Goal: Task Accomplishment & Management: Manage account settings

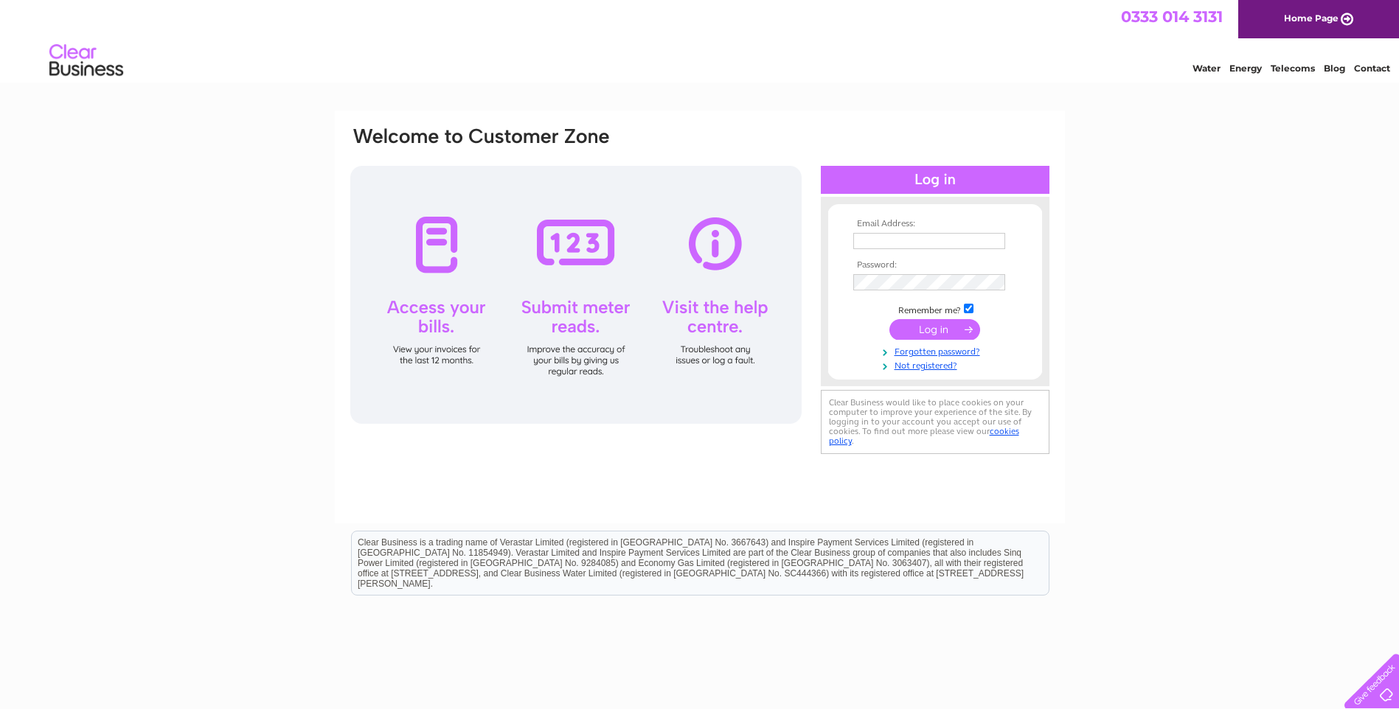
type input "HEATHER@RWBELL.COM"
click at [928, 333] on input "submit" at bounding box center [934, 329] width 91 height 21
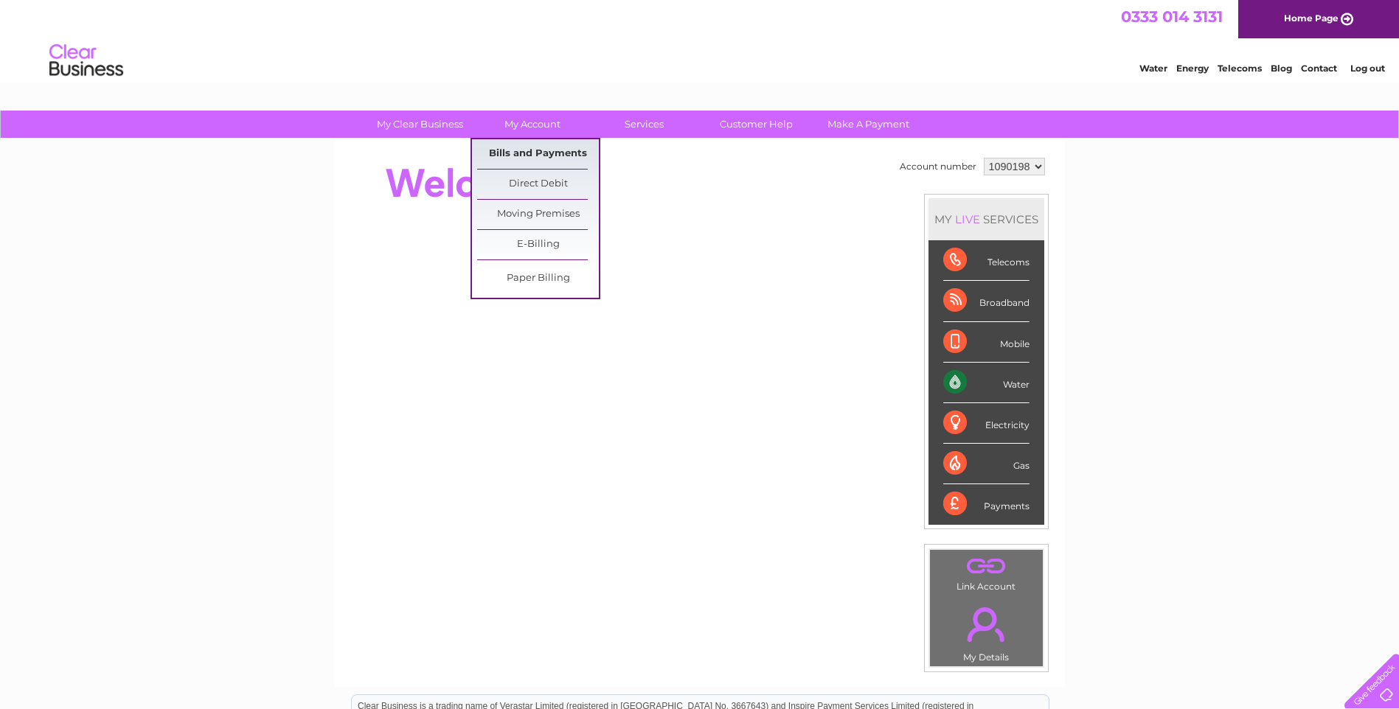
click at [540, 156] on link "Bills and Payments" at bounding box center [538, 153] width 122 height 29
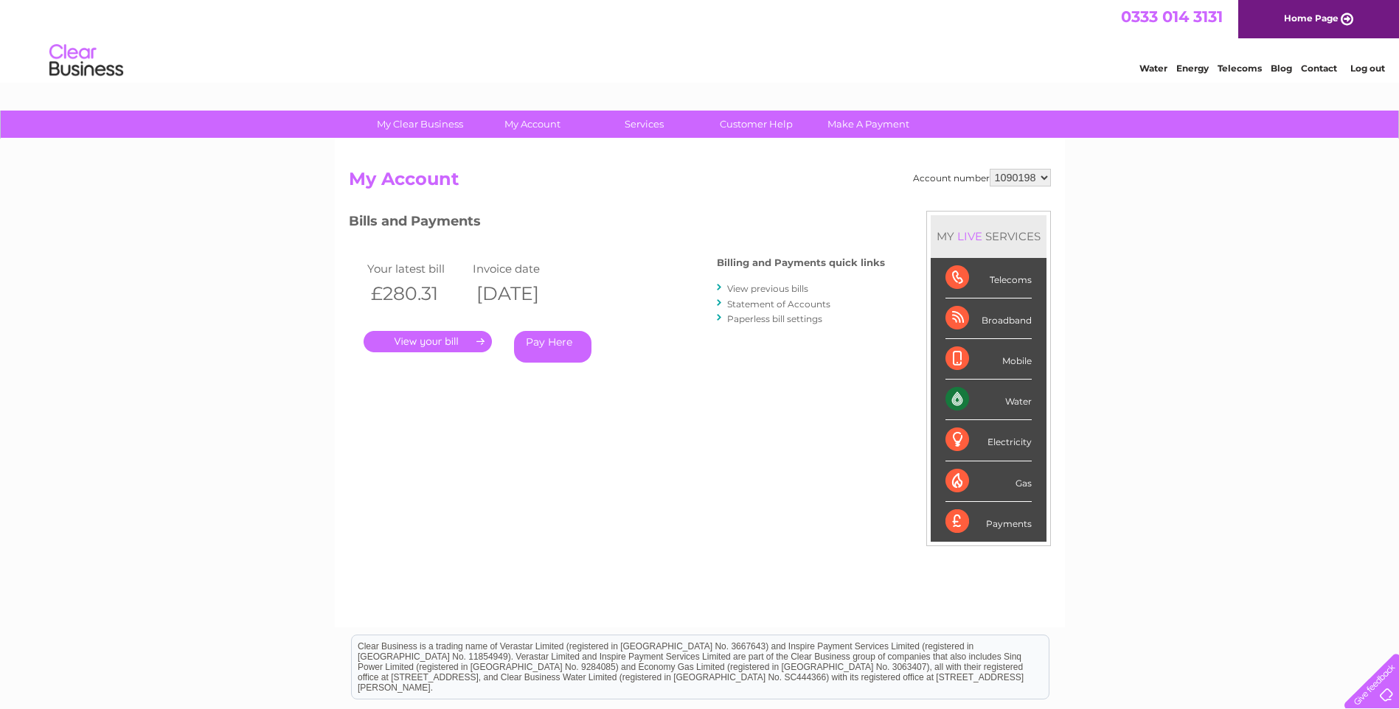
click at [451, 338] on link "." at bounding box center [427, 341] width 128 height 21
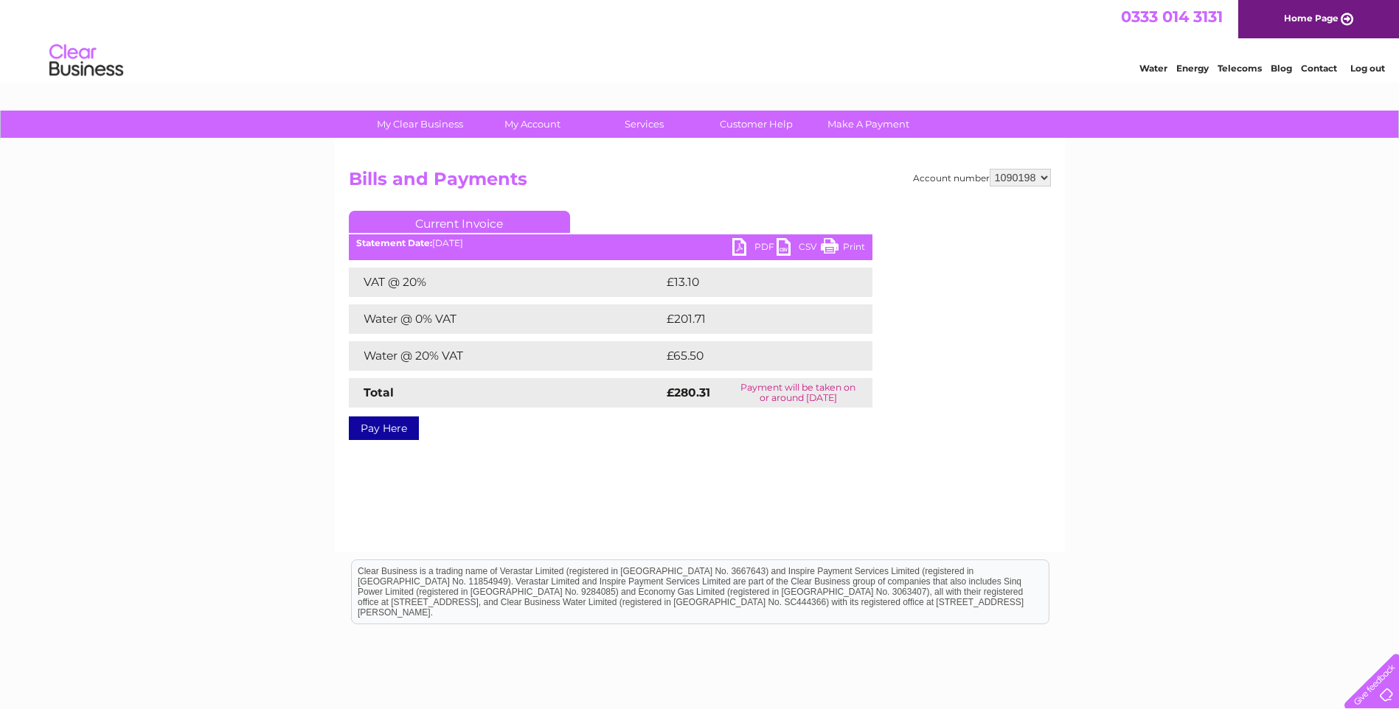
click at [742, 240] on link "PDF" at bounding box center [754, 248] width 44 height 21
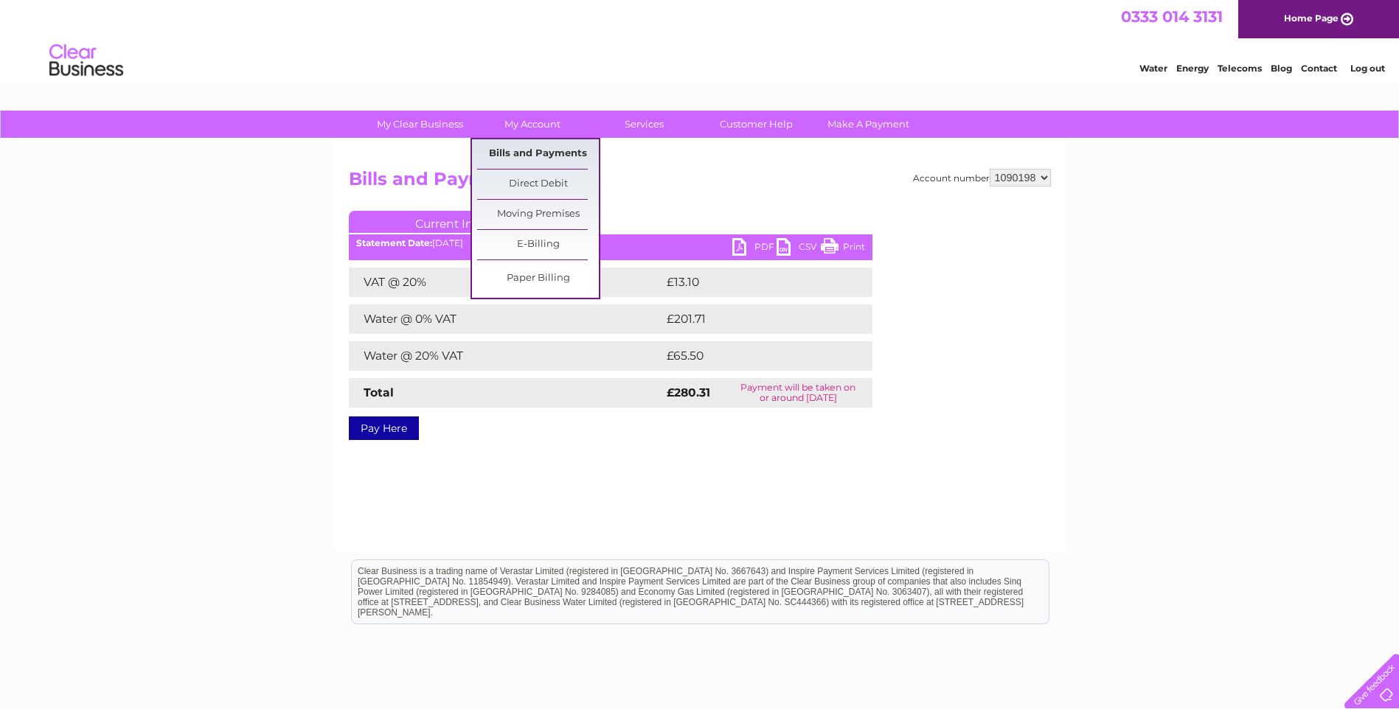
click at [539, 150] on link "Bills and Payments" at bounding box center [538, 153] width 122 height 29
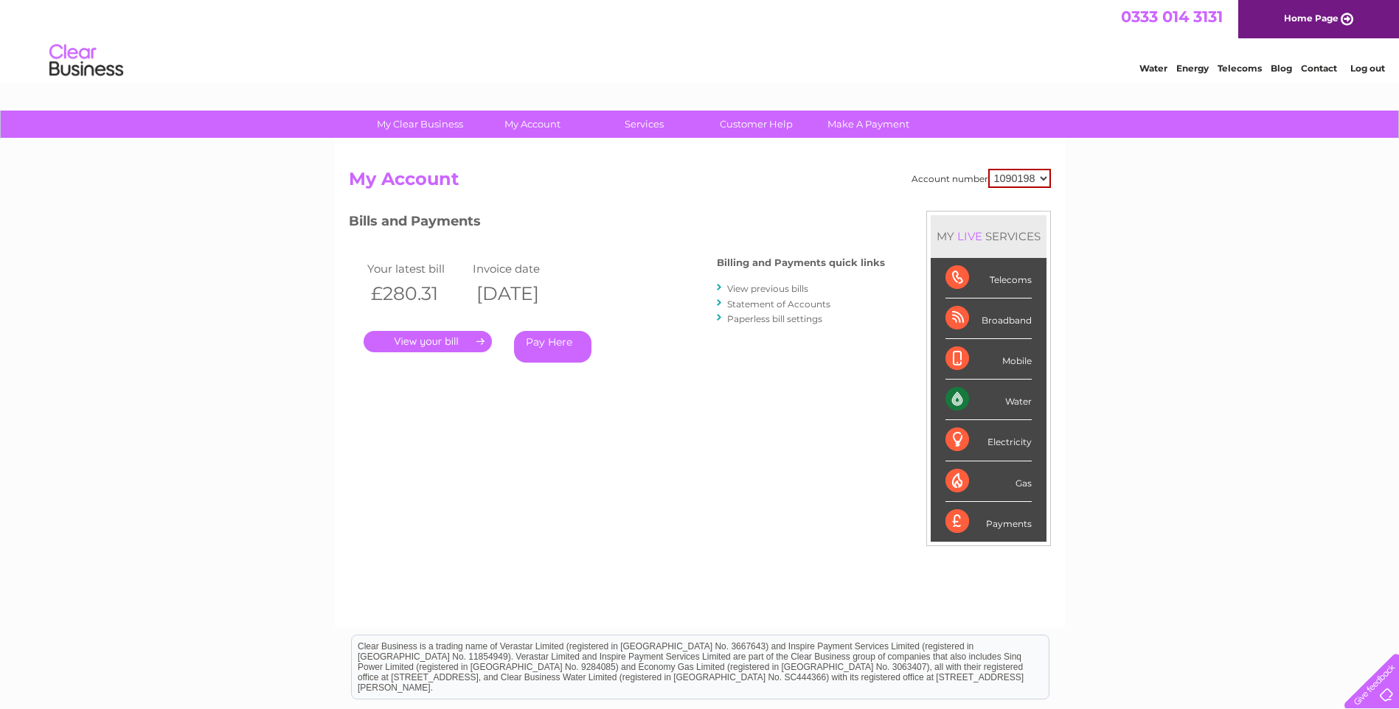
click at [776, 289] on link "View previous bills" at bounding box center [767, 288] width 81 height 11
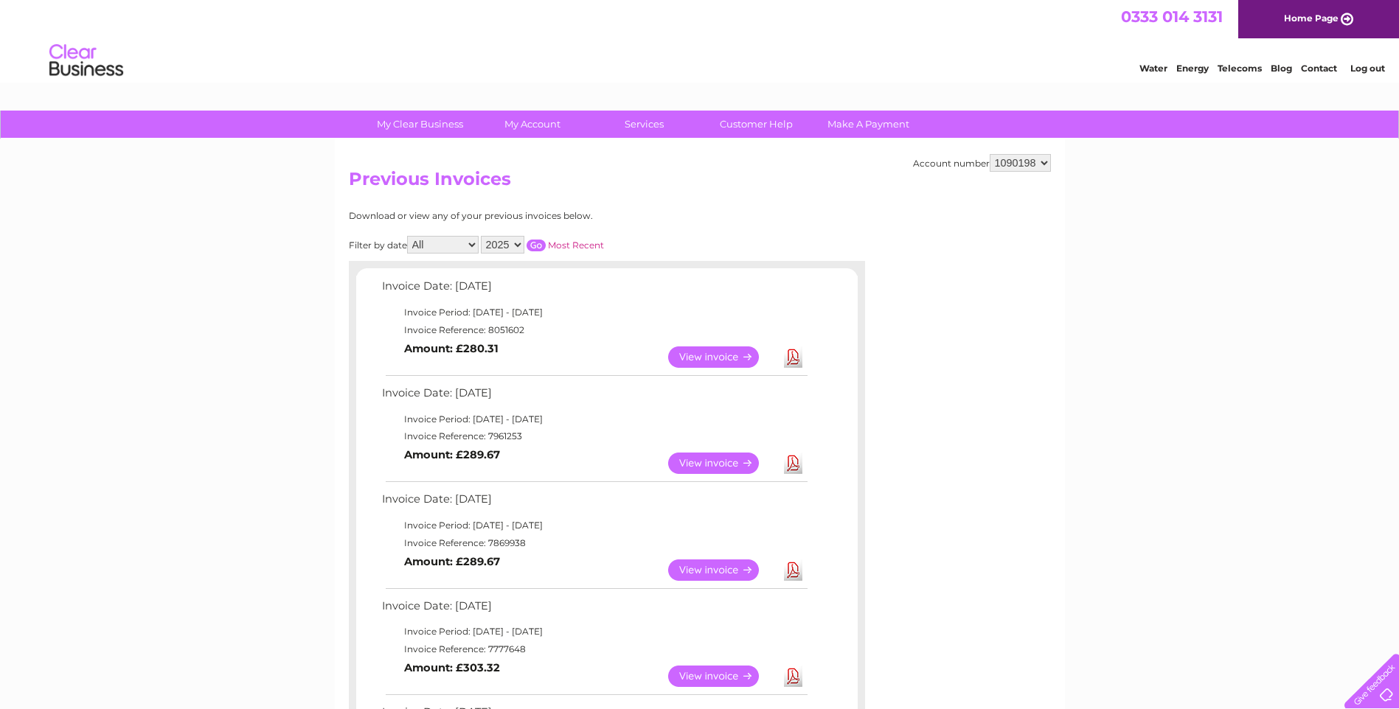
click at [1368, 71] on link "Log out" at bounding box center [1367, 68] width 35 height 11
